Goal: Task Accomplishment & Management: Use online tool/utility

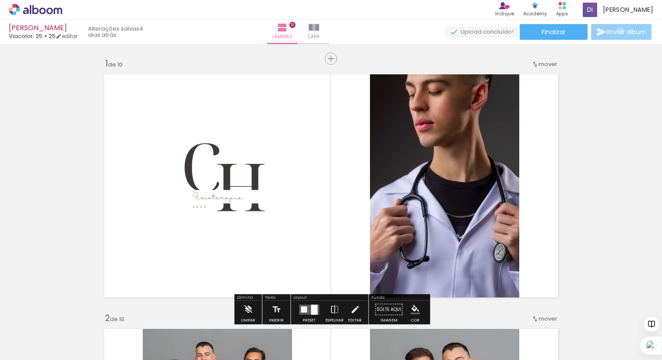
click at [618, 31] on span "Enviar álbum" at bounding box center [625, 32] width 39 height 6
click at [561, 30] on span "Finalizar" at bounding box center [553, 32] width 24 height 6
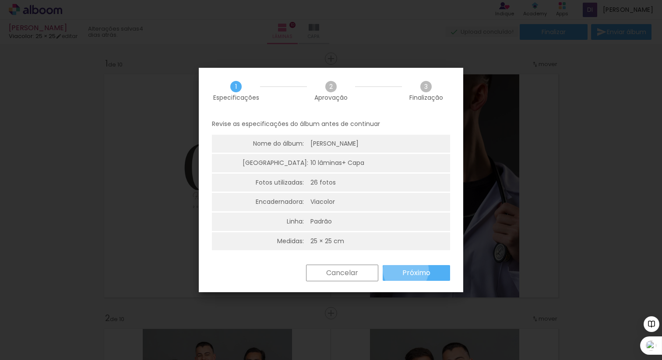
click at [0, 0] on slot "Próximo" at bounding box center [0, 0] width 0 height 0
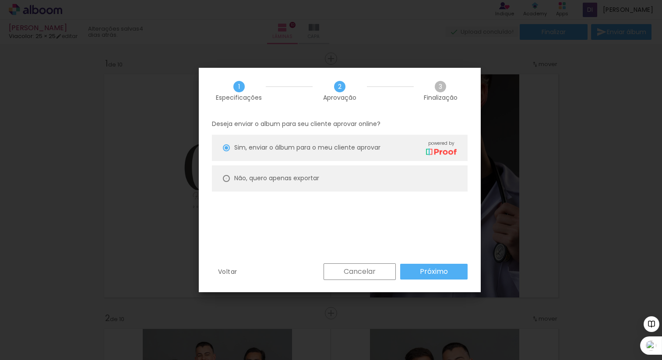
click at [224, 151] on div at bounding box center [226, 147] width 7 height 7
type paper-radio-button "on"
click at [0, 0] on slot "Próximo" at bounding box center [0, 0] width 0 height 0
